Goal: Information Seeking & Learning: Learn about a topic

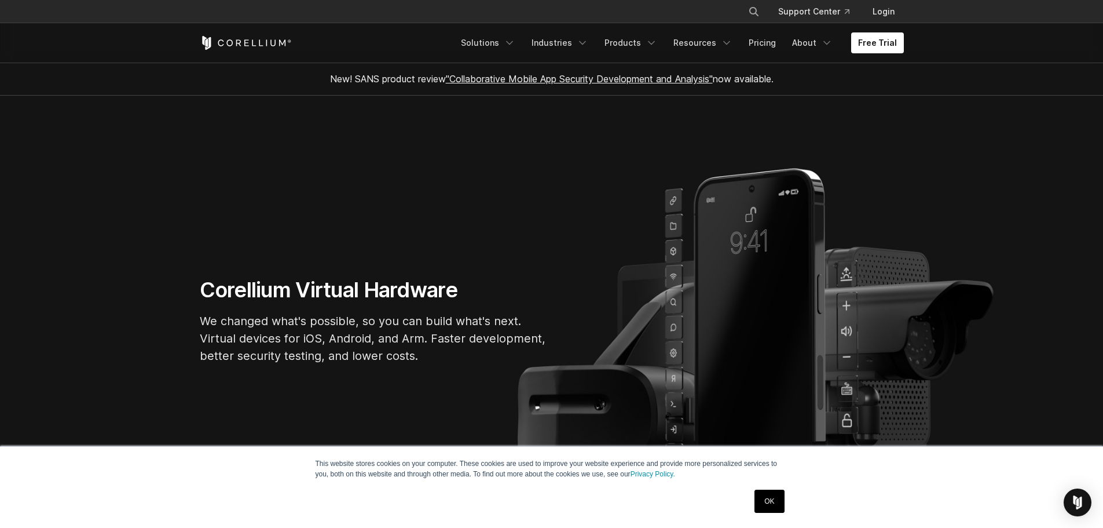
click at [774, 498] on link "OK" at bounding box center [770, 500] width 30 height 23
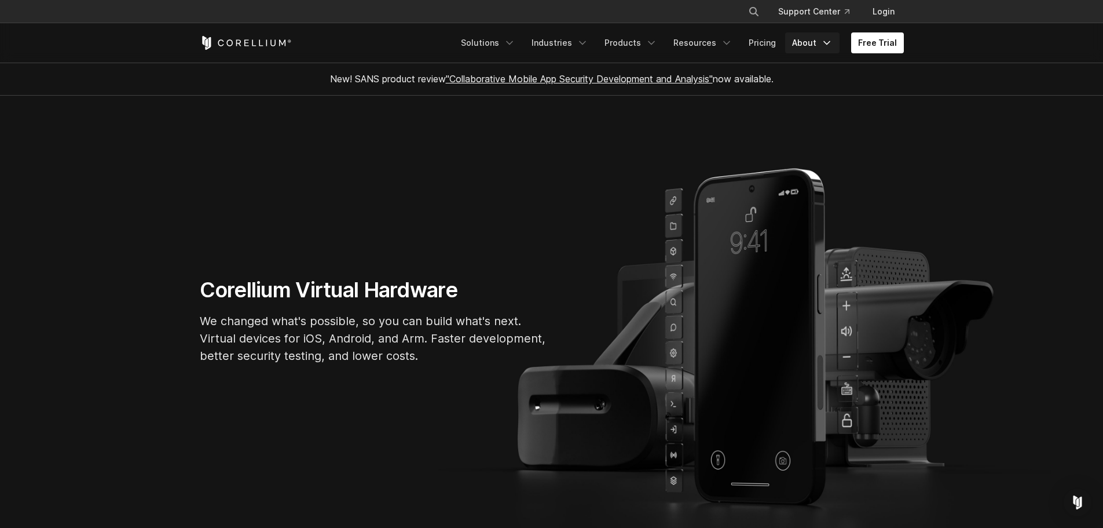
click at [821, 42] on link "About" at bounding box center [812, 42] width 54 height 21
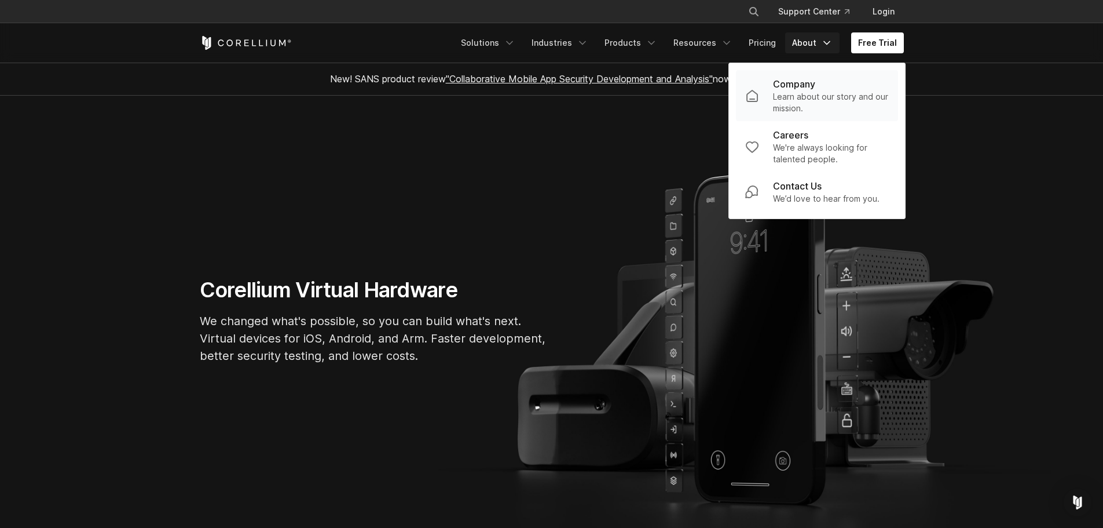
click at [809, 96] on p "Learn about our story and our mission." at bounding box center [831, 102] width 116 height 23
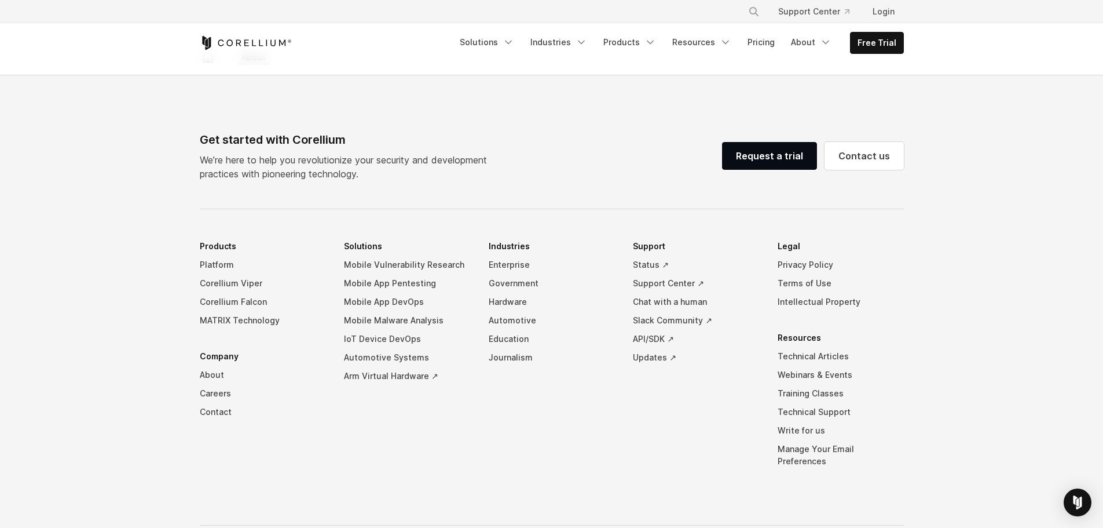
scroll to position [1923, 0]
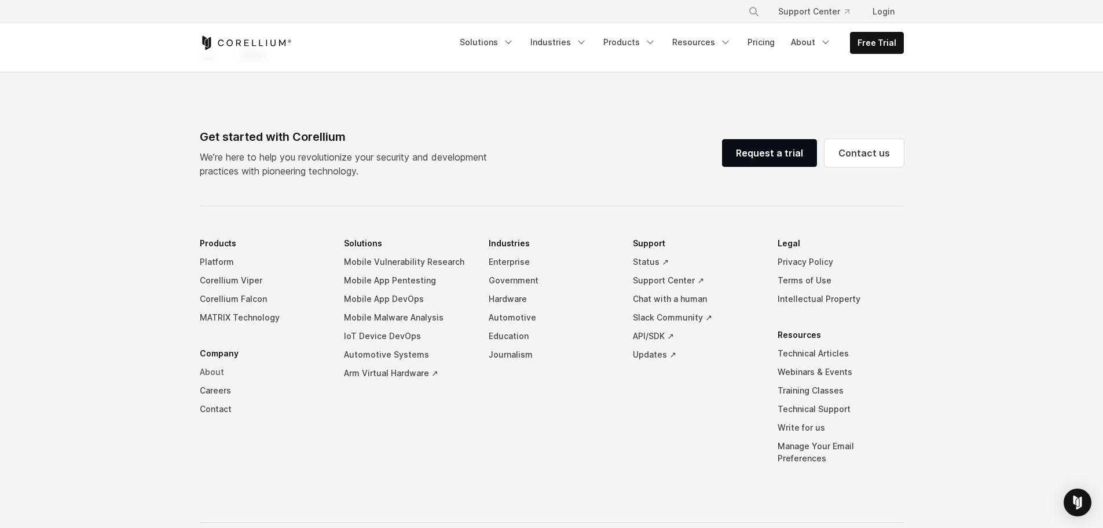
click at [220, 363] on link "About" at bounding box center [263, 372] width 126 height 19
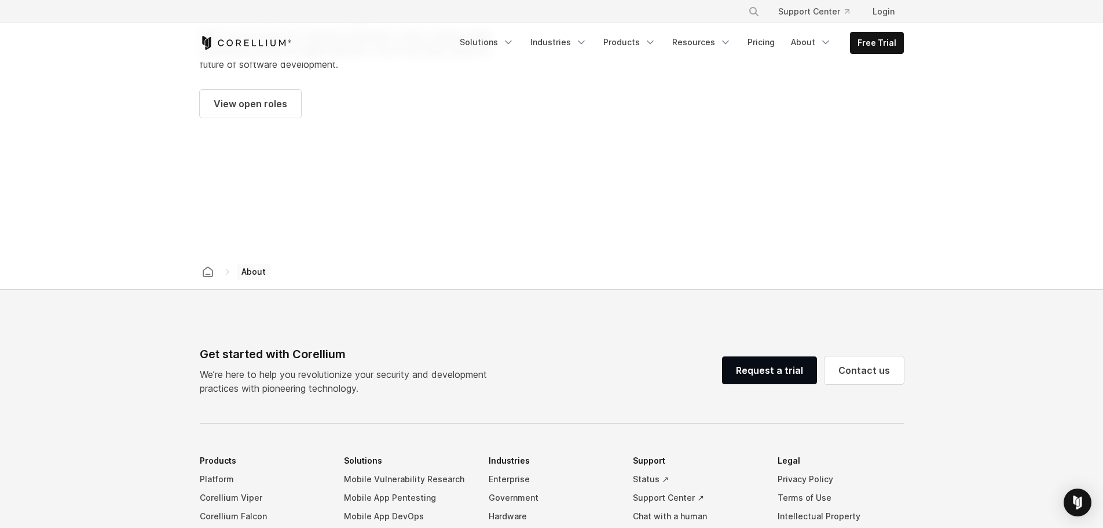
scroll to position [1961, 0]
